Goal: Information Seeking & Learning: Learn about a topic

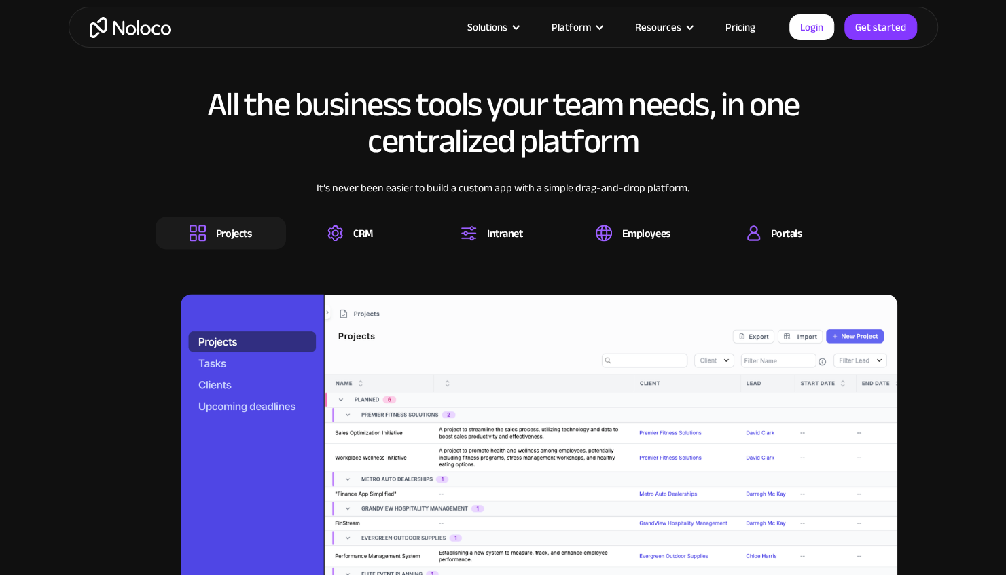
scroll to position [1270, 0]
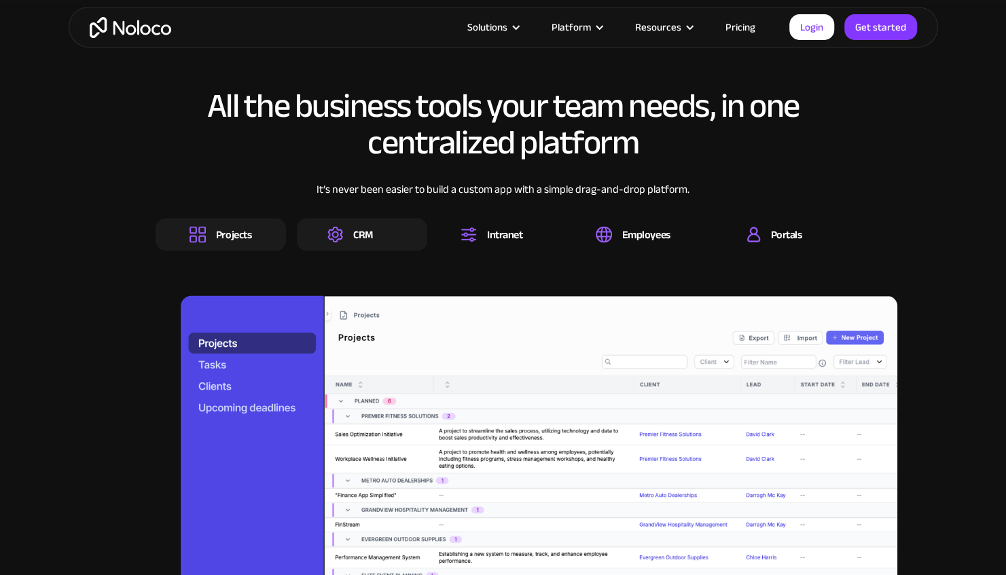
click at [357, 236] on div "CRM" at bounding box center [363, 234] width 20 height 15
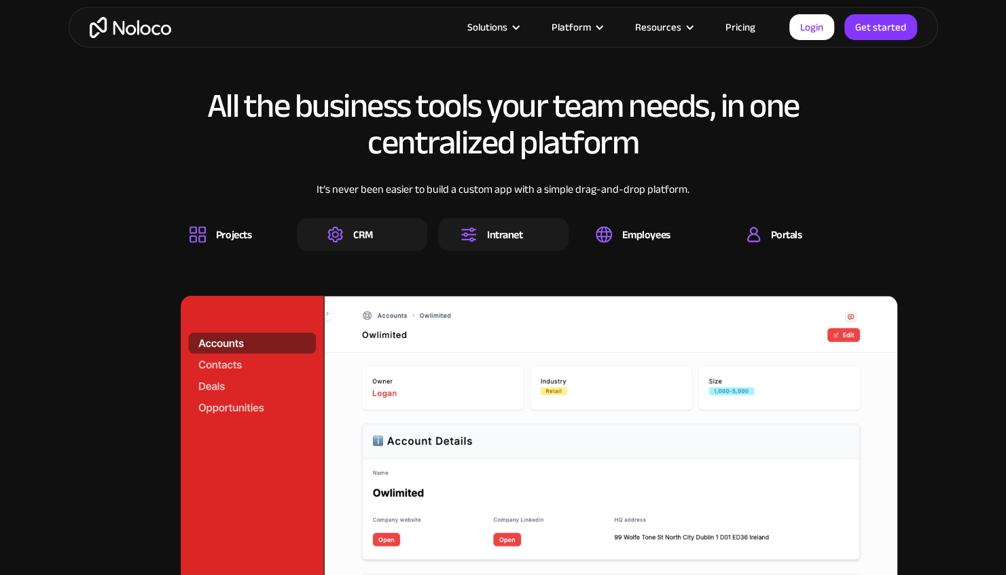
click at [487, 227] on div "Intranet" at bounding box center [504, 234] width 35 height 15
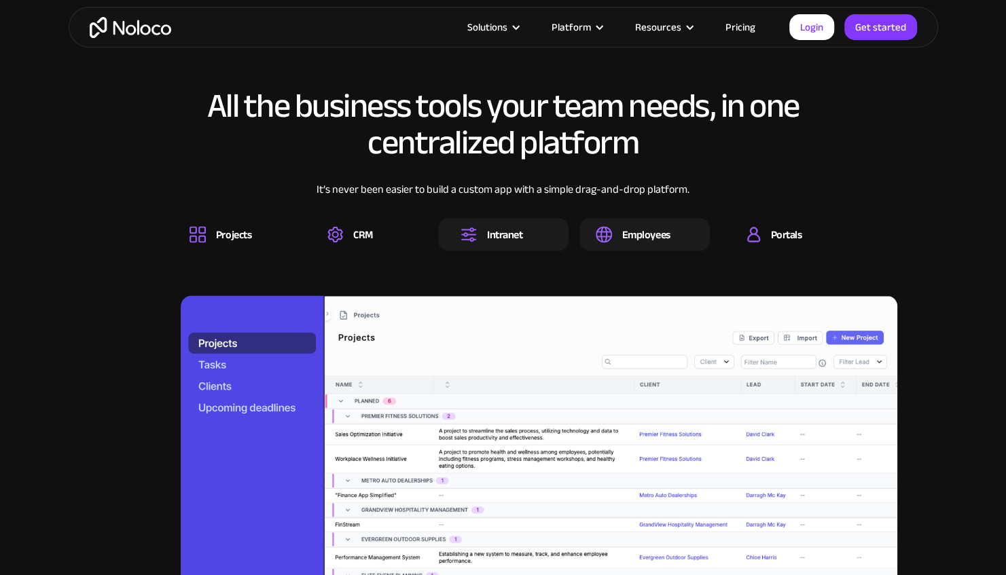
click at [639, 221] on div "Employees" at bounding box center [644, 234] width 130 height 33
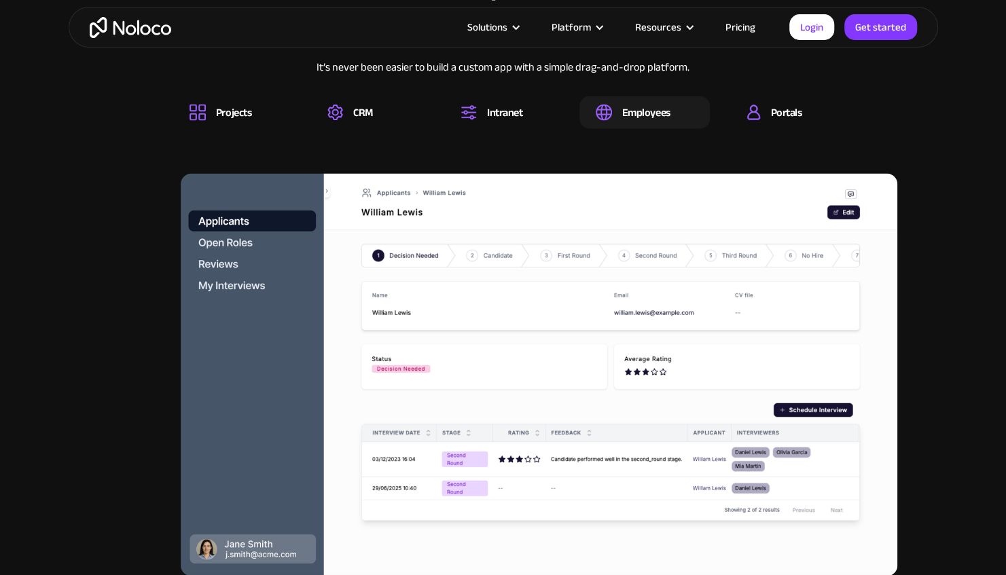
scroll to position [1356, 0]
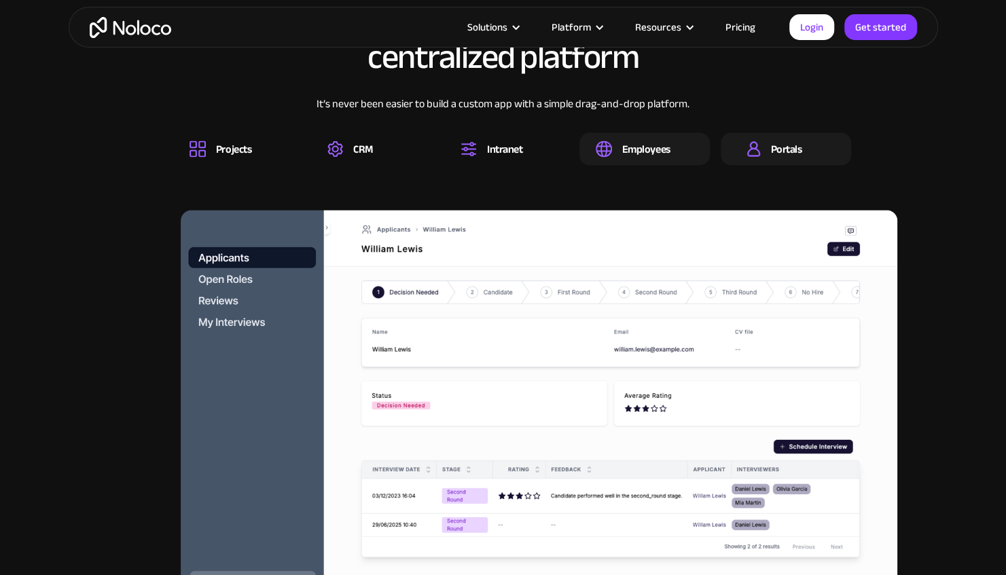
click at [783, 142] on div "Portals" at bounding box center [786, 148] width 31 height 15
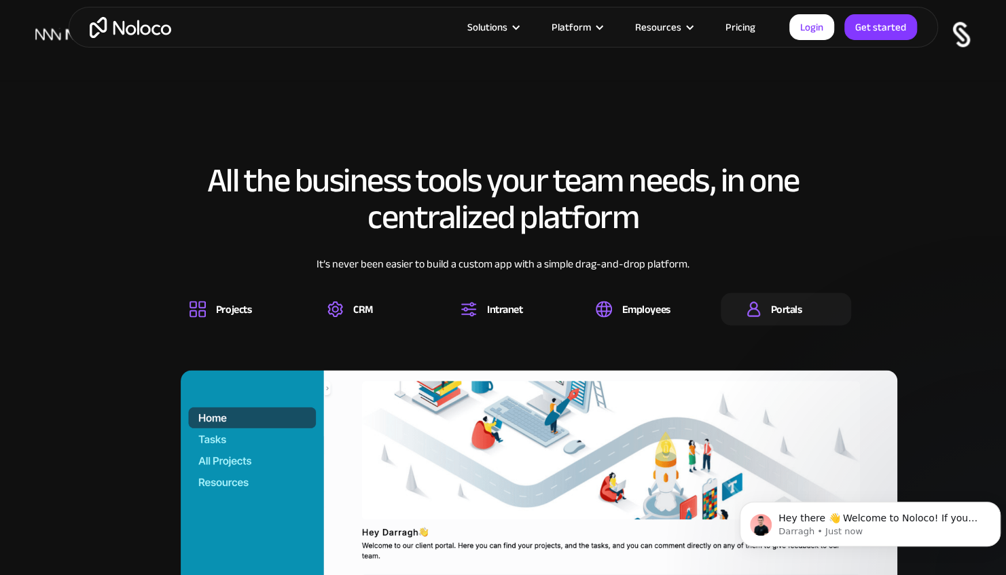
scroll to position [1200, 0]
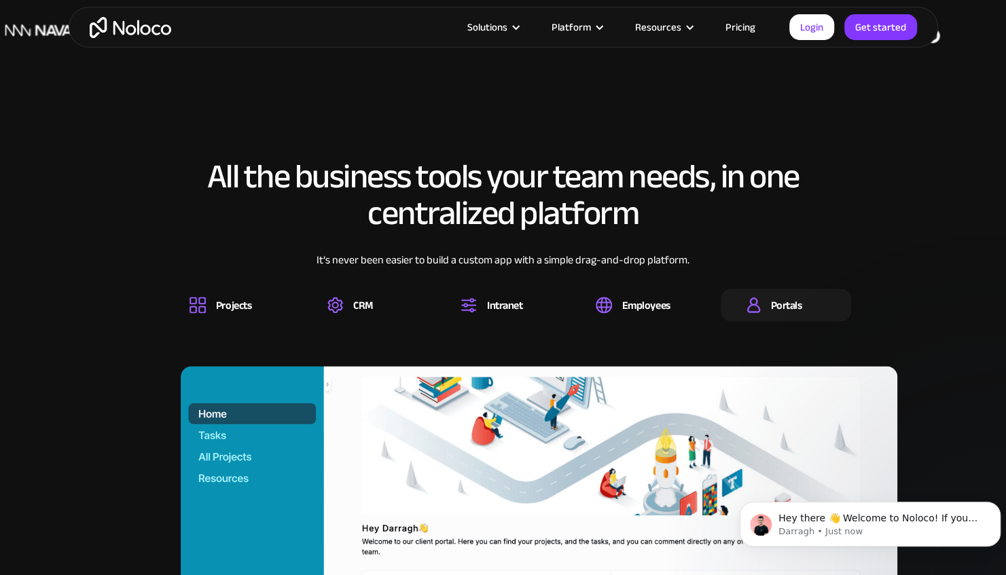
click at [765, 299] on div "Portals" at bounding box center [774, 305] width 55 height 16
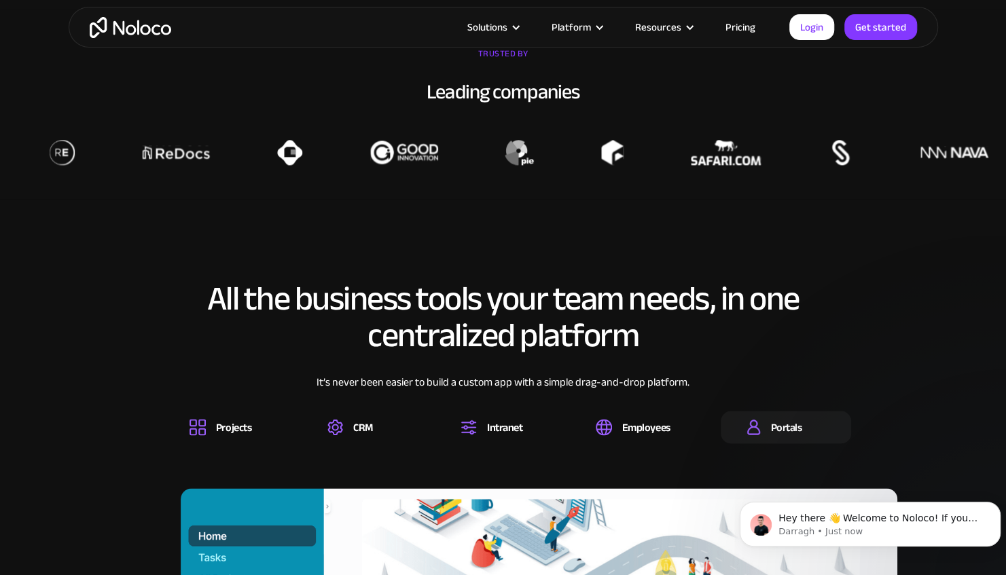
scroll to position [1075, 0]
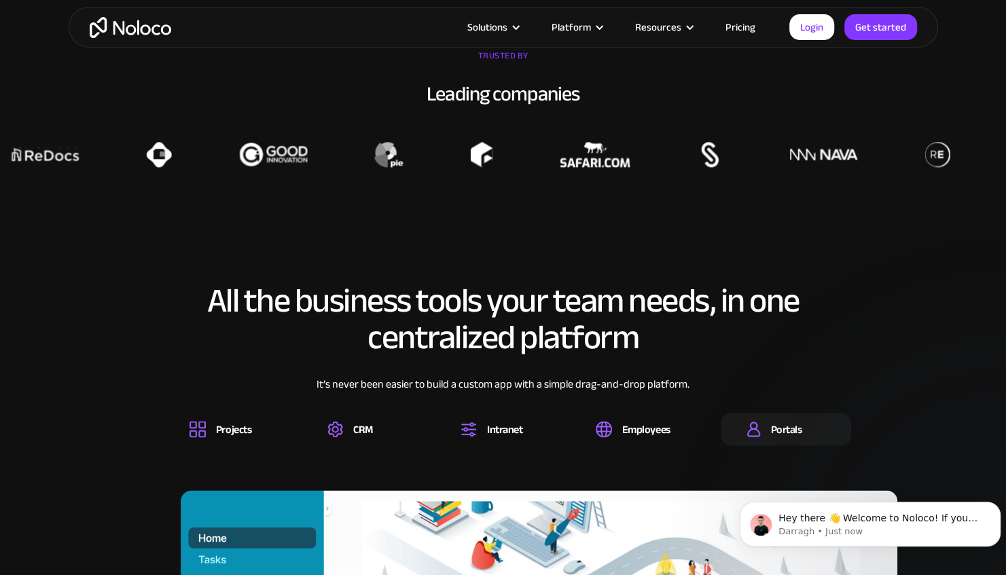
click at [735, 18] on link "Pricing" at bounding box center [741, 27] width 64 height 18
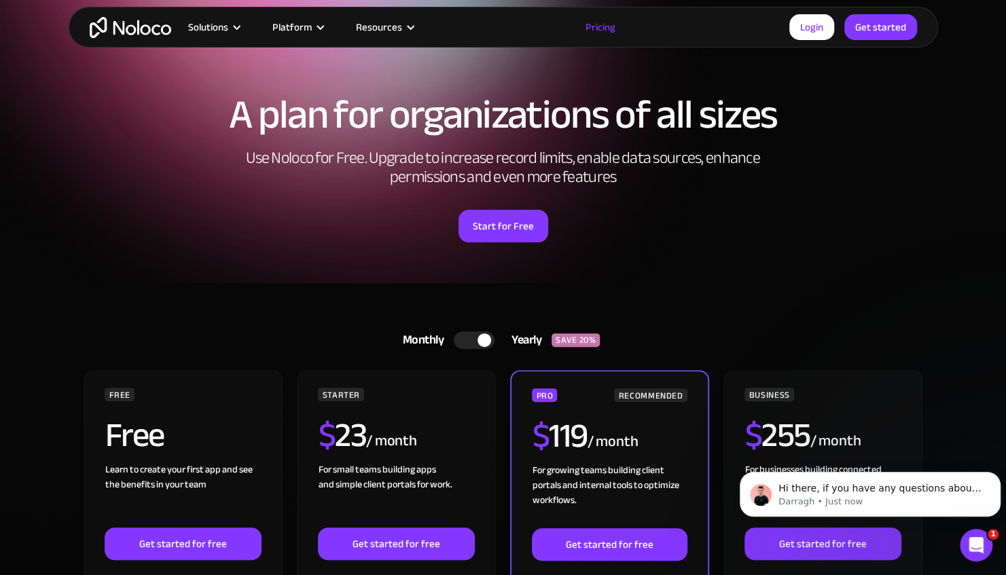
scroll to position [48, 0]
